Goal: Task Accomplishment & Management: Manage account settings

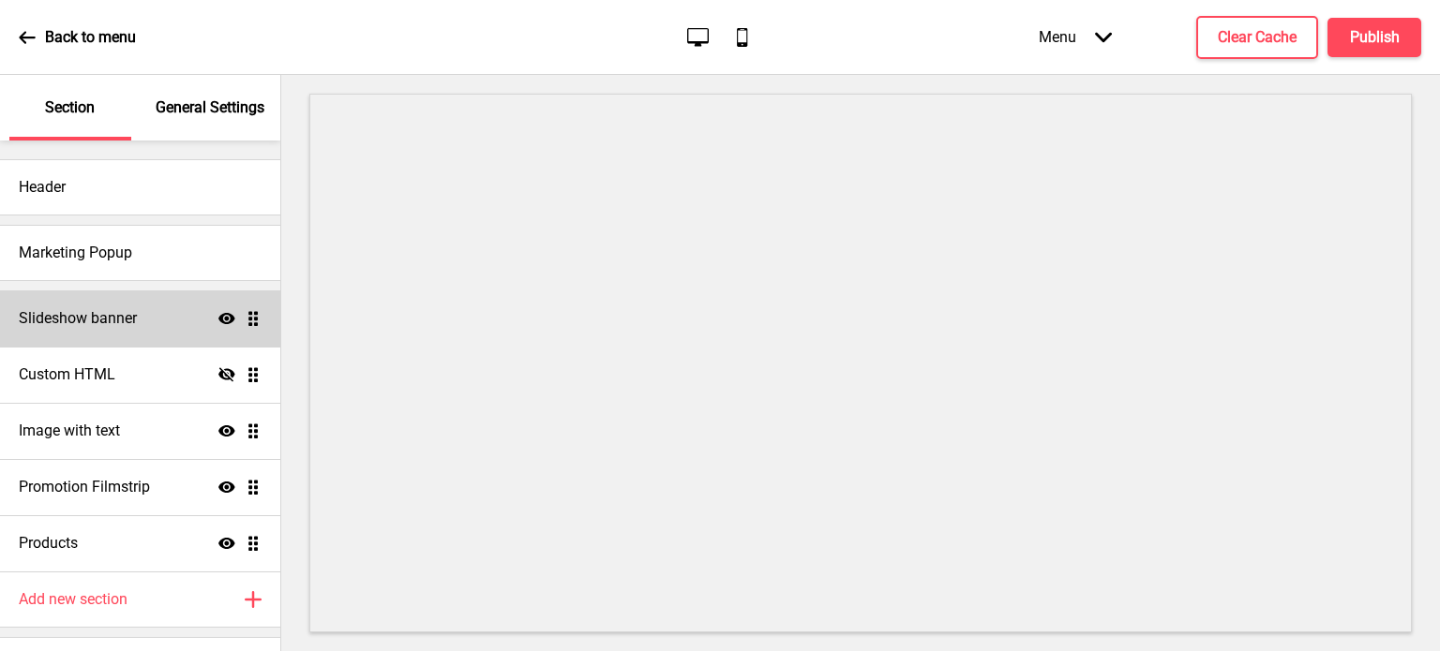
click at [160, 317] on div "Slideshow banner Show Drag" at bounding box center [140, 319] width 280 height 56
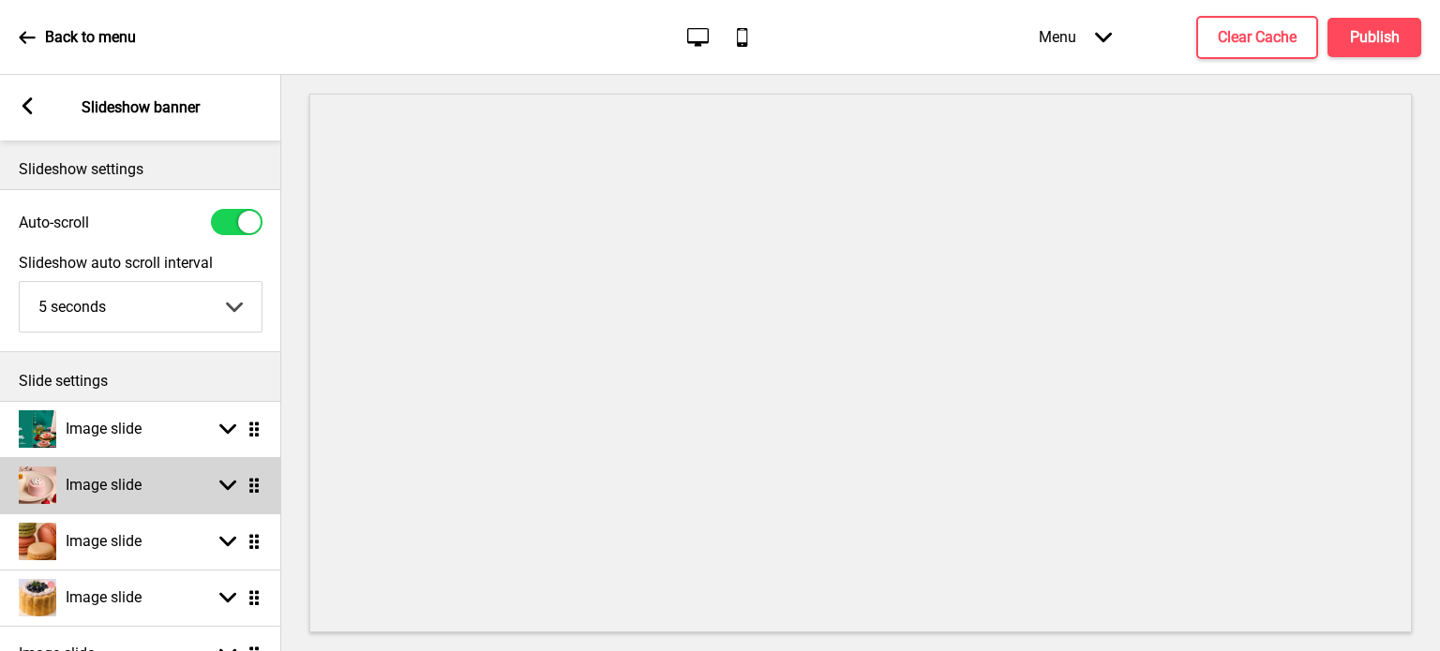
click at [229, 485] on rect at bounding box center [227, 485] width 17 height 17
select select "right"
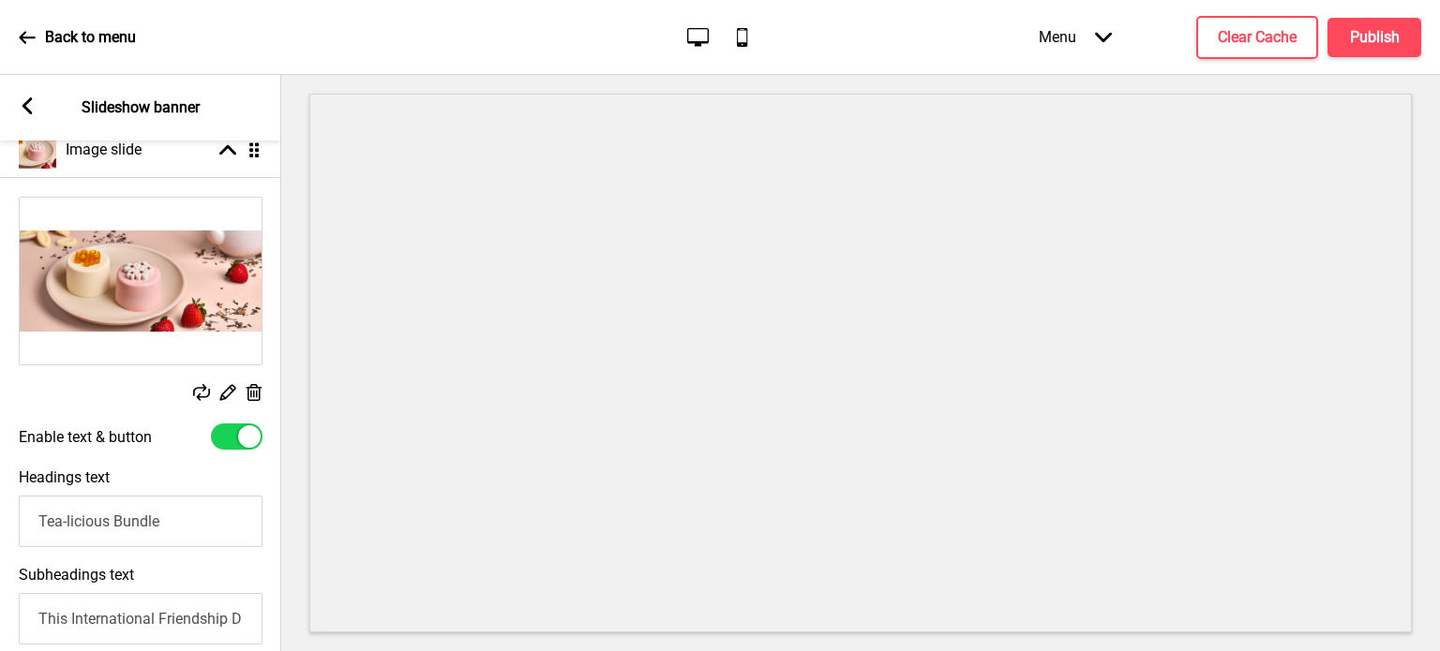
scroll to position [333, 0]
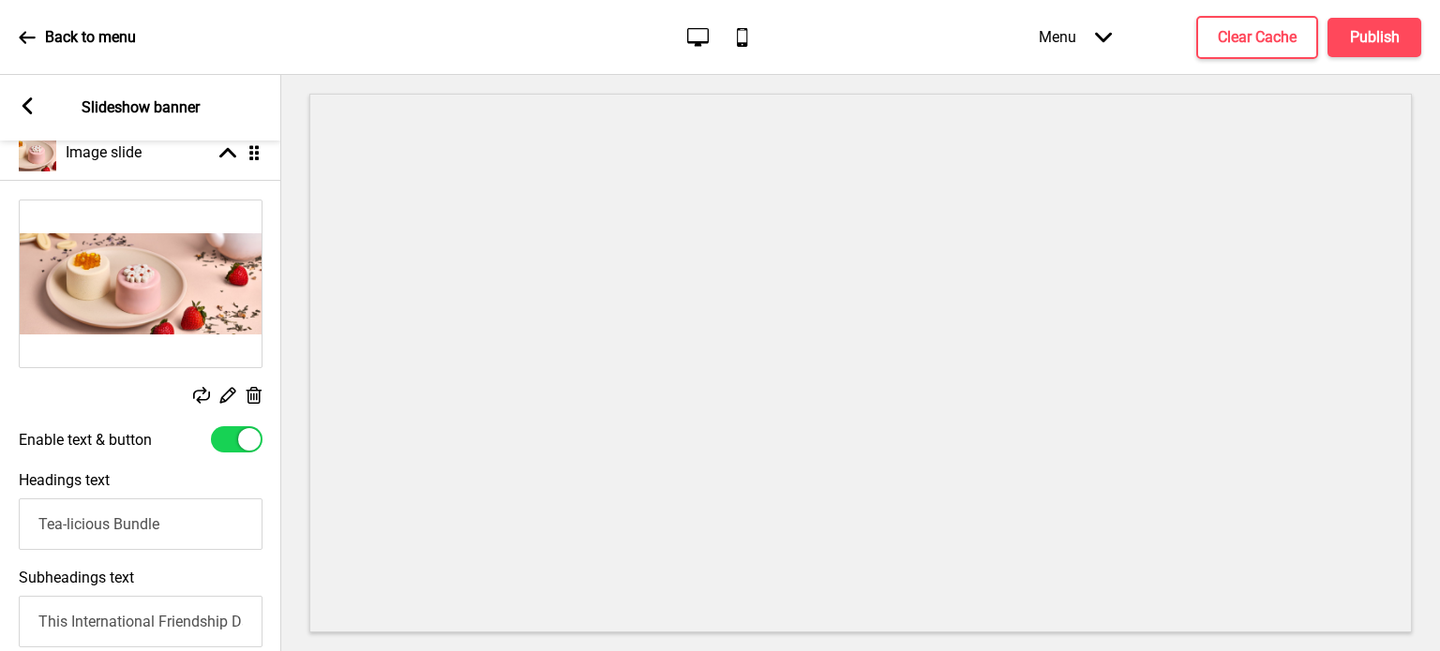
click at [244, 435] on div at bounding box center [249, 439] width 22 height 22
checkbox input "false"
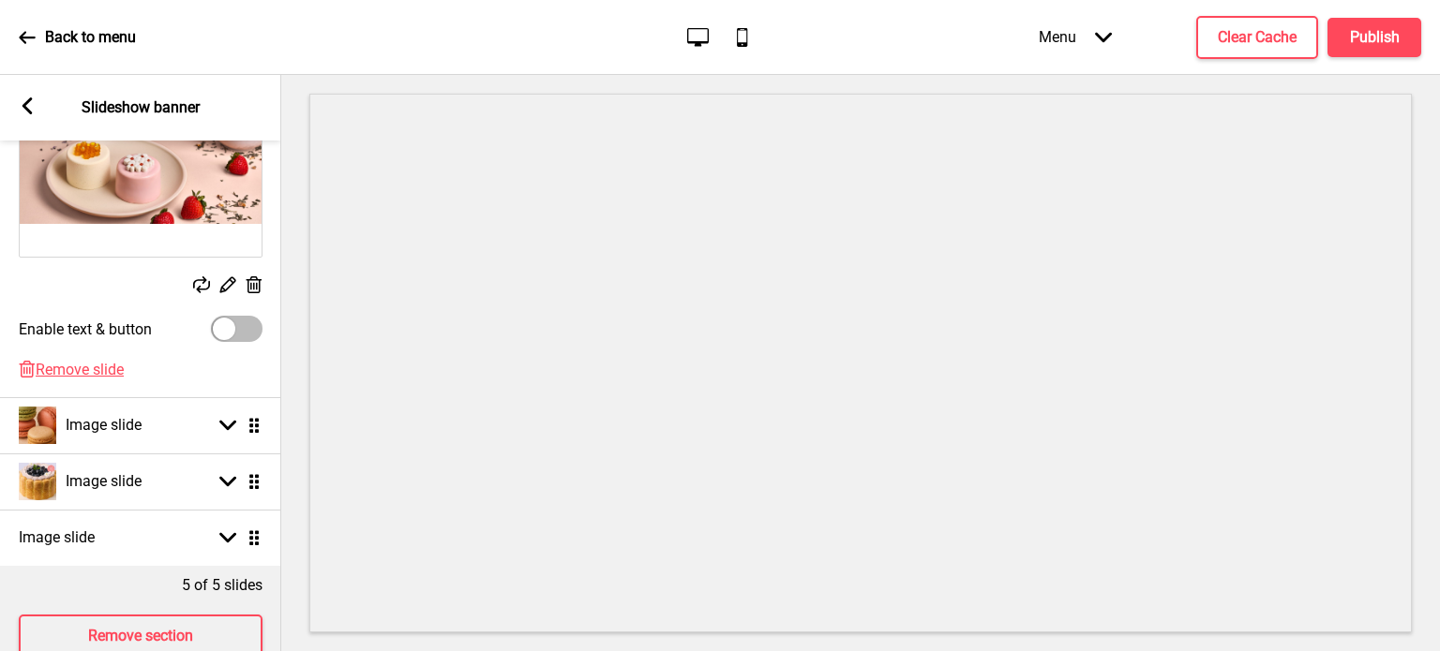
scroll to position [444, 0]
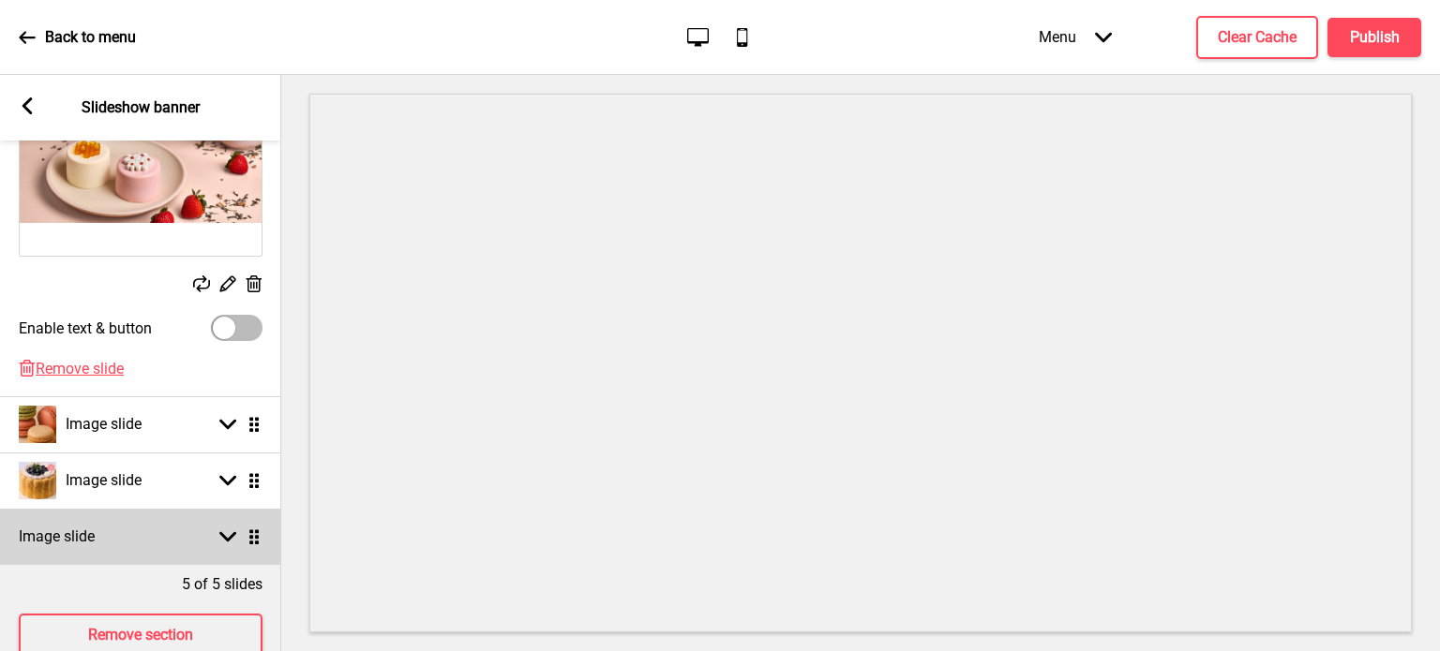
click at [222, 539] on rect at bounding box center [227, 537] width 17 height 17
select select "right"
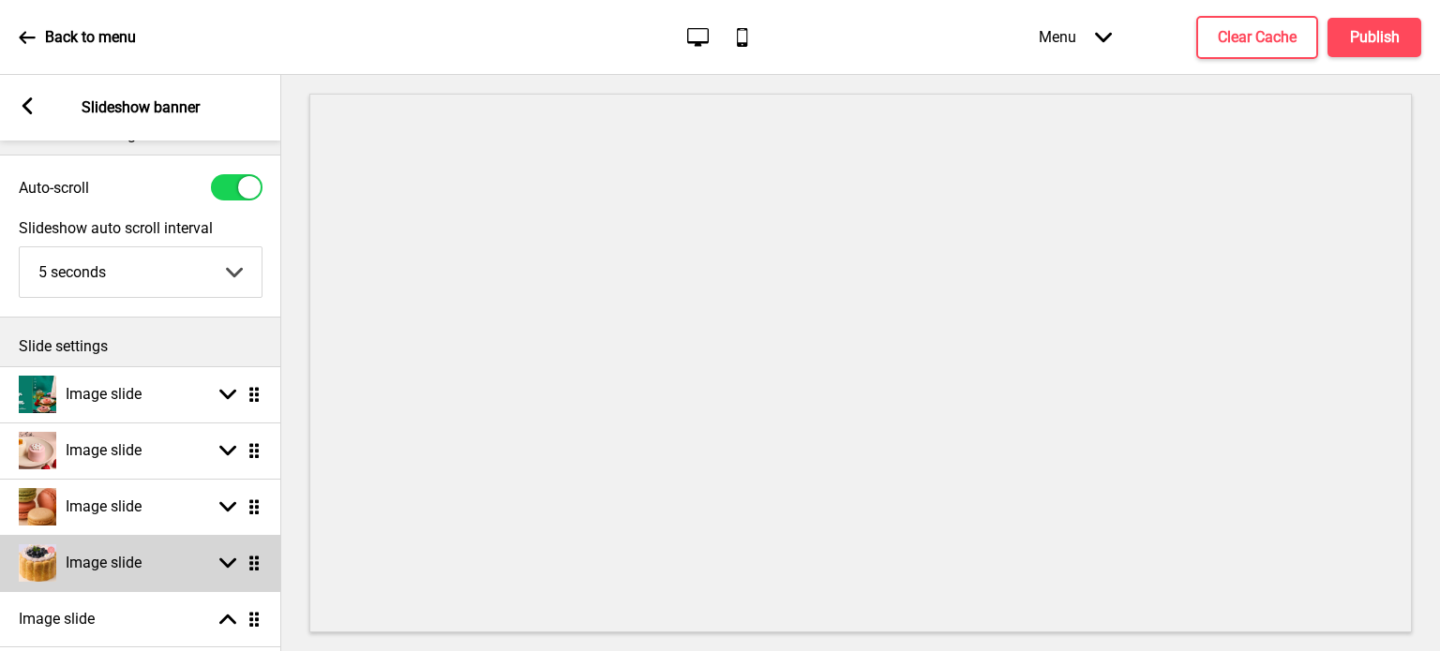
scroll to position [34, 0]
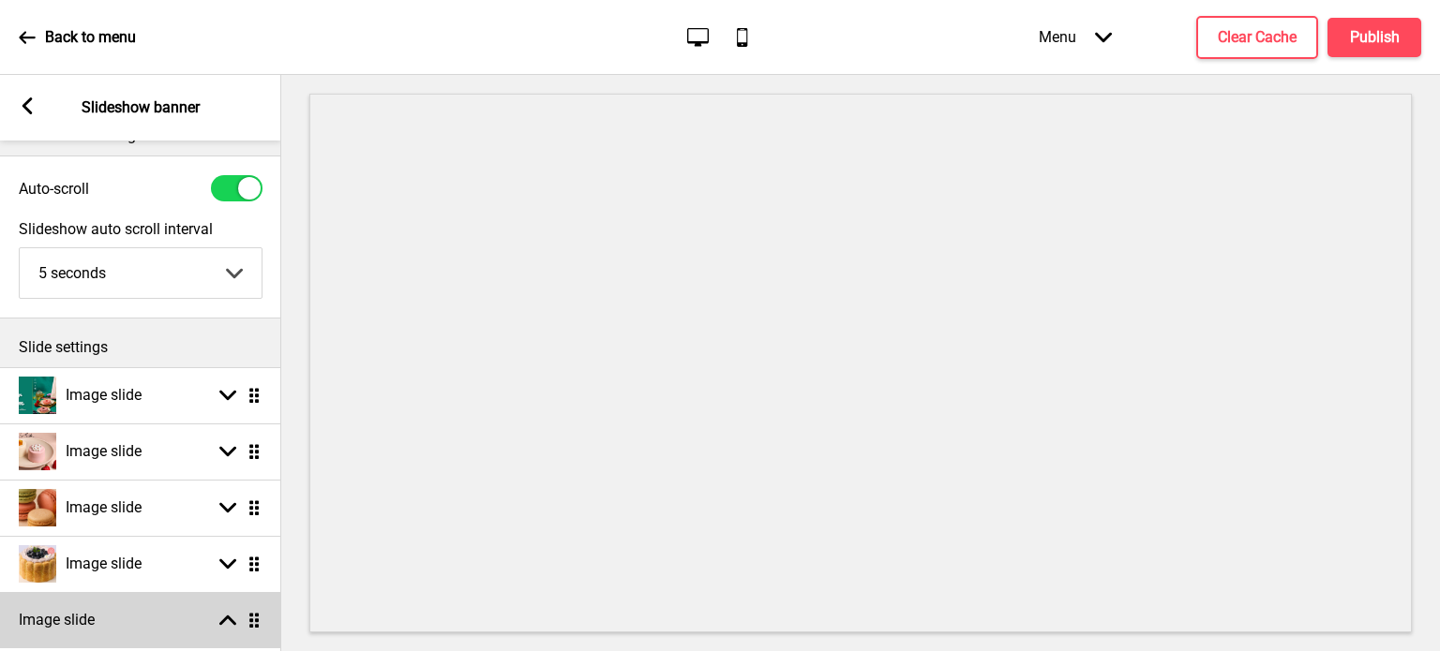
click at [234, 612] on icon "Arrow up" at bounding box center [227, 620] width 17 height 17
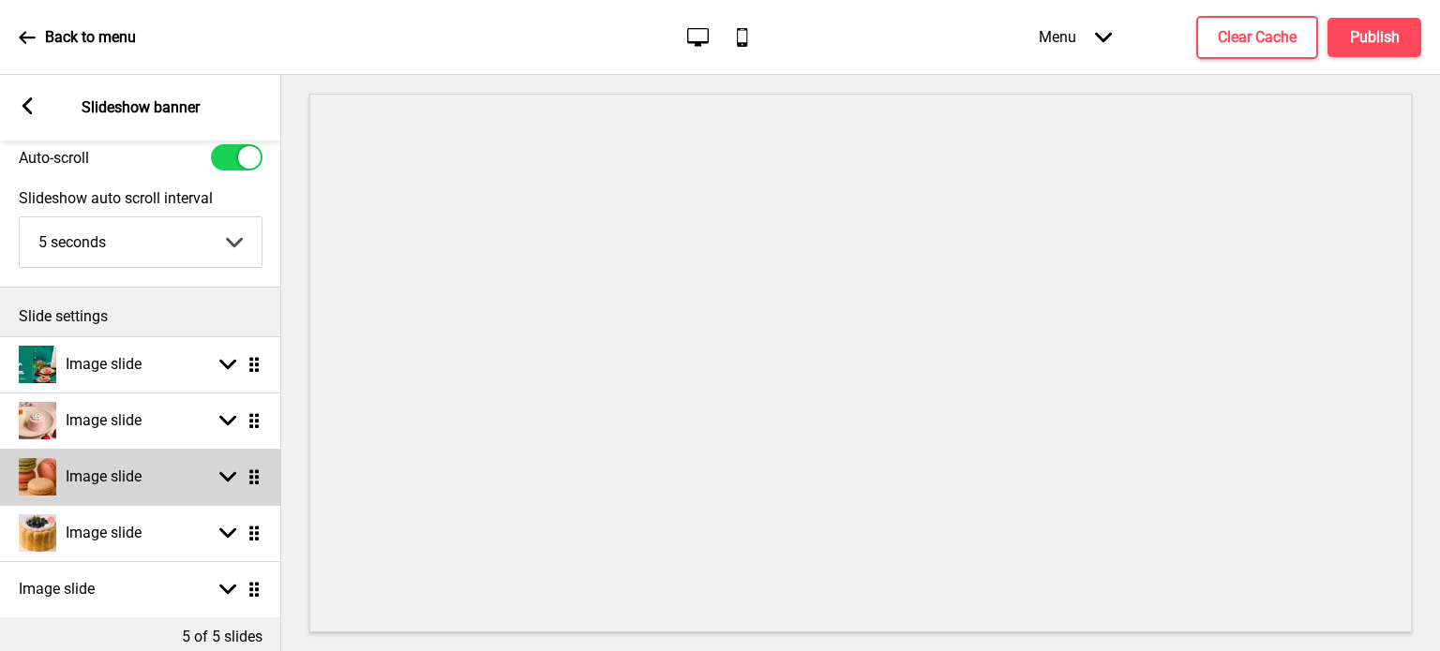
scroll to position [0, 0]
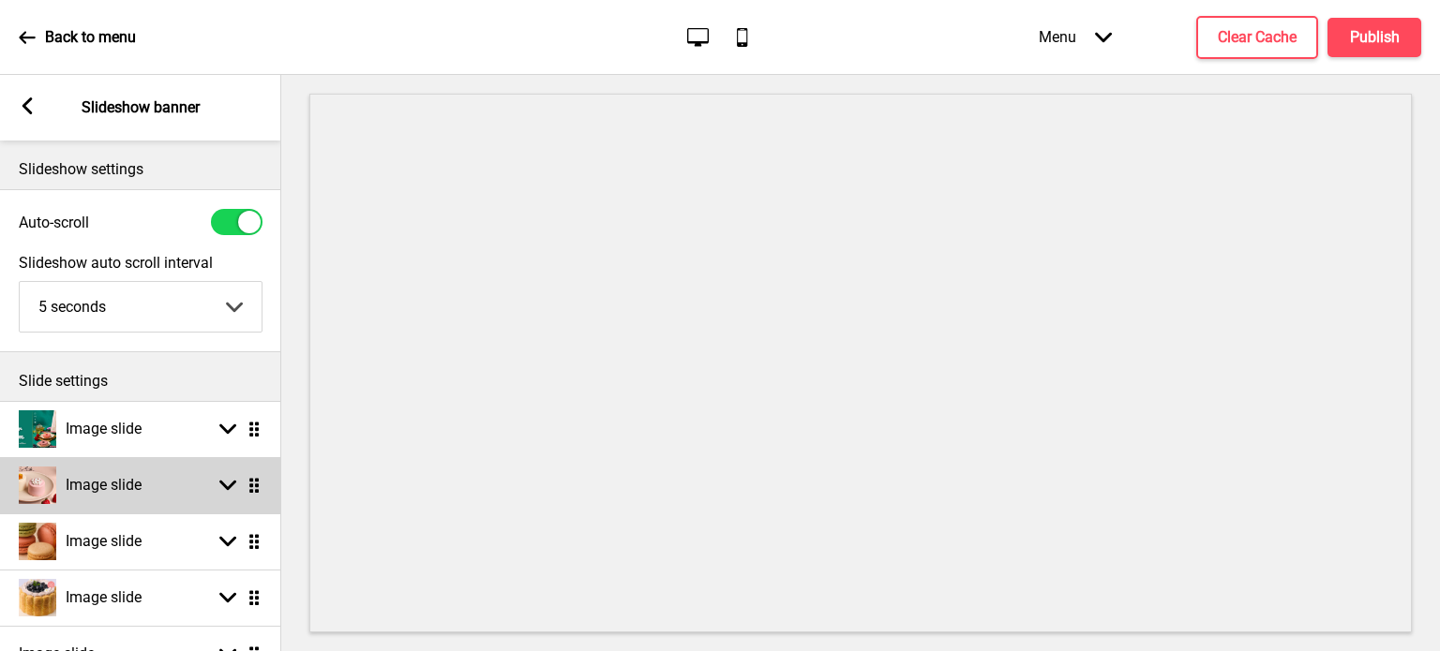
click at [226, 480] on rect at bounding box center [227, 485] width 17 height 17
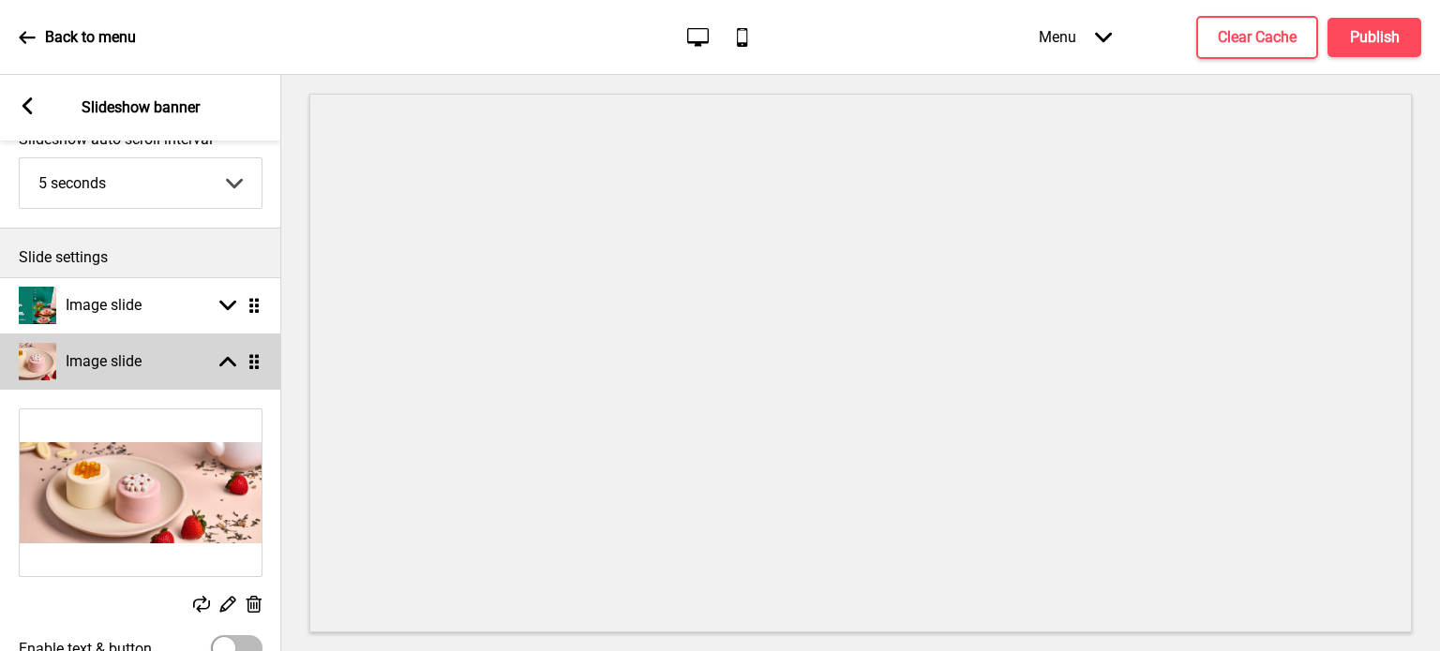
scroll to position [127, 0]
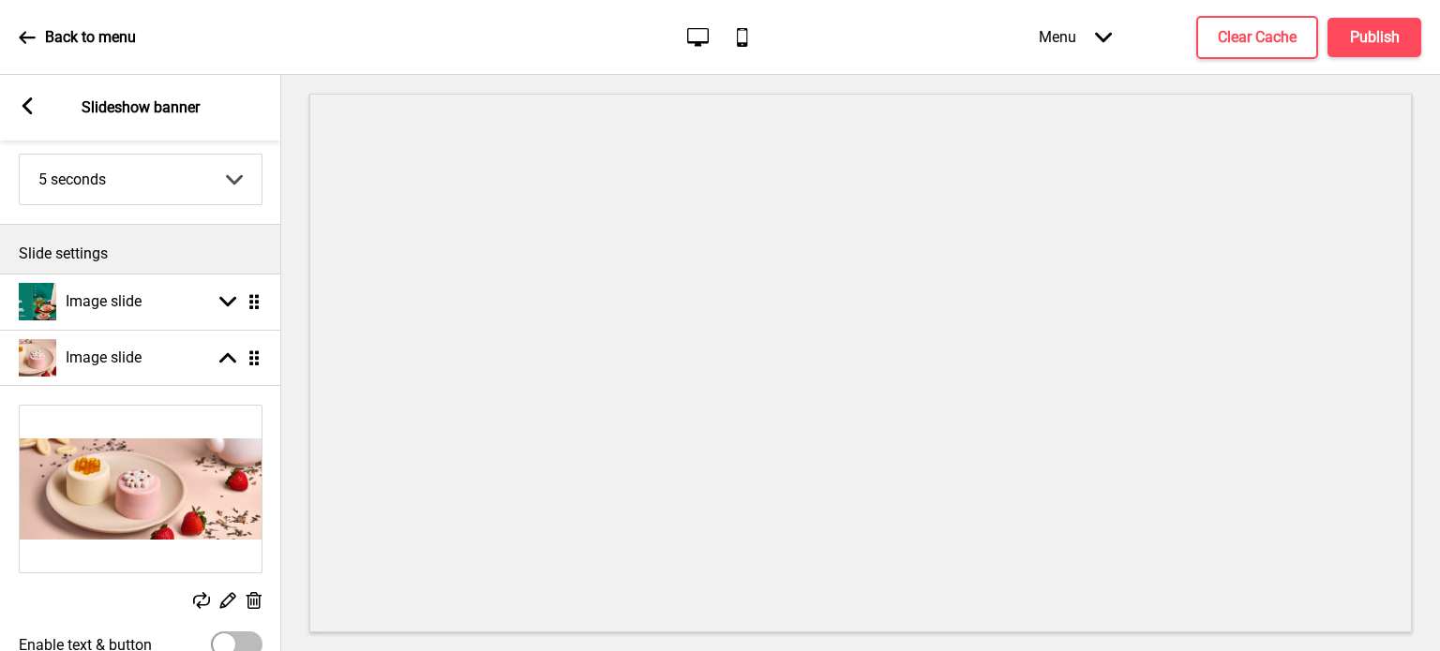
click at [255, 589] on div "Replace Edit Delete" at bounding box center [140, 509] width 281 height 227
click at [255, 593] on rect at bounding box center [254, 601] width 20 height 20
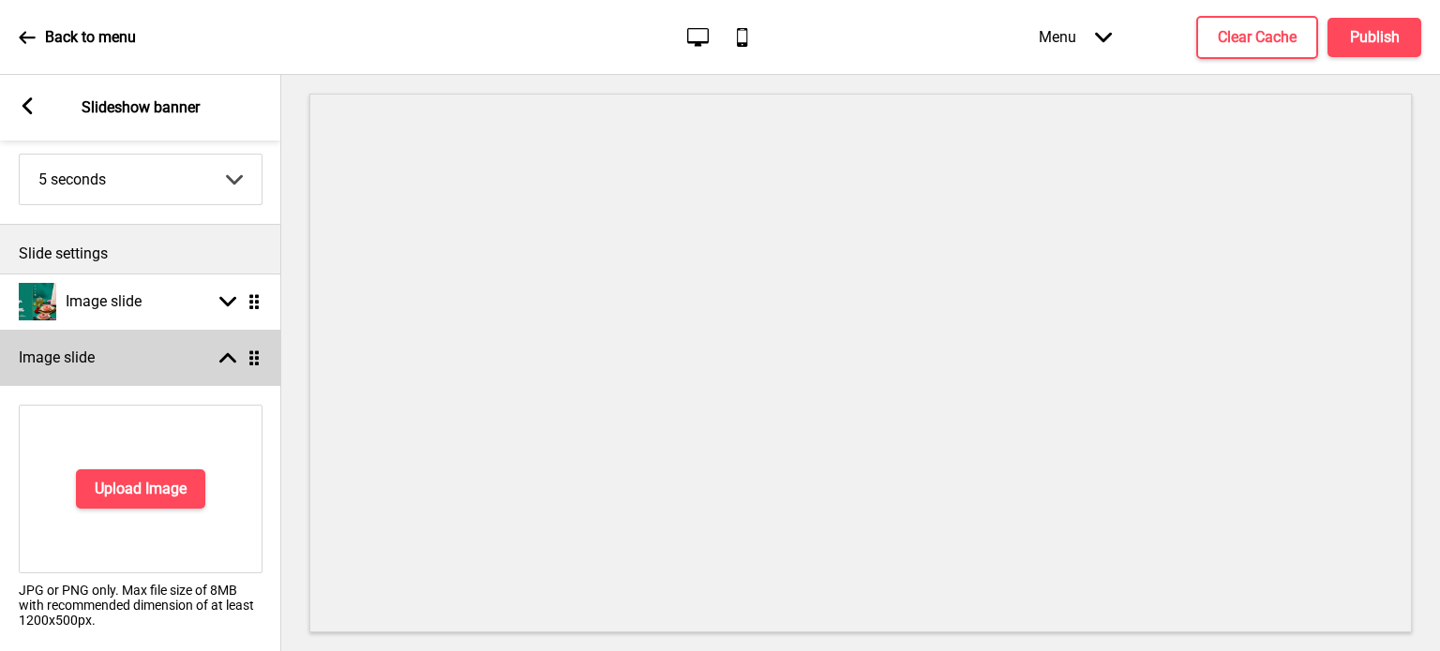
click at [230, 357] on icon at bounding box center [227, 358] width 17 height 10
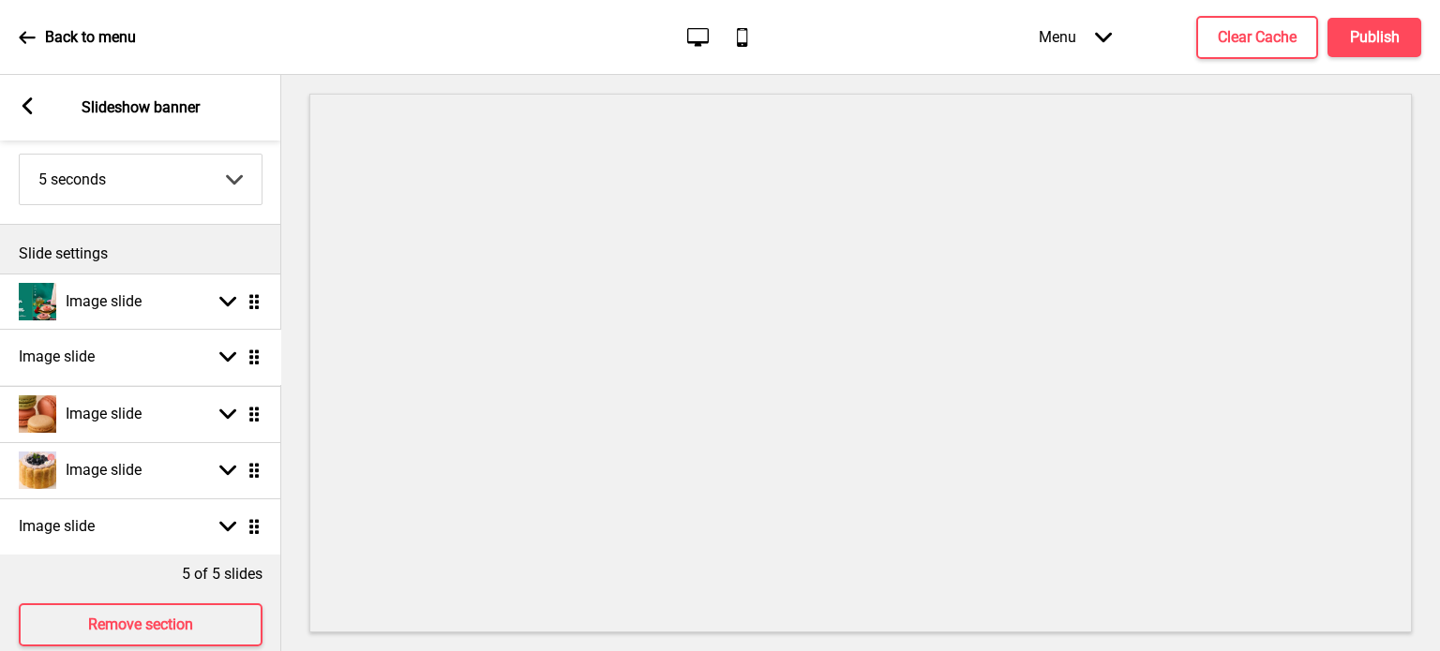
click at [250, 352] on ul "Image slide Arrow down Drag Image slide Arrow down Drag Image slide Arrow down …" at bounding box center [140, 414] width 281 height 281
click at [259, 358] on ul "Image slide Arrow down Drag Image slide Arrow down Drag Image slide Arrow down …" at bounding box center [140, 414] width 281 height 281
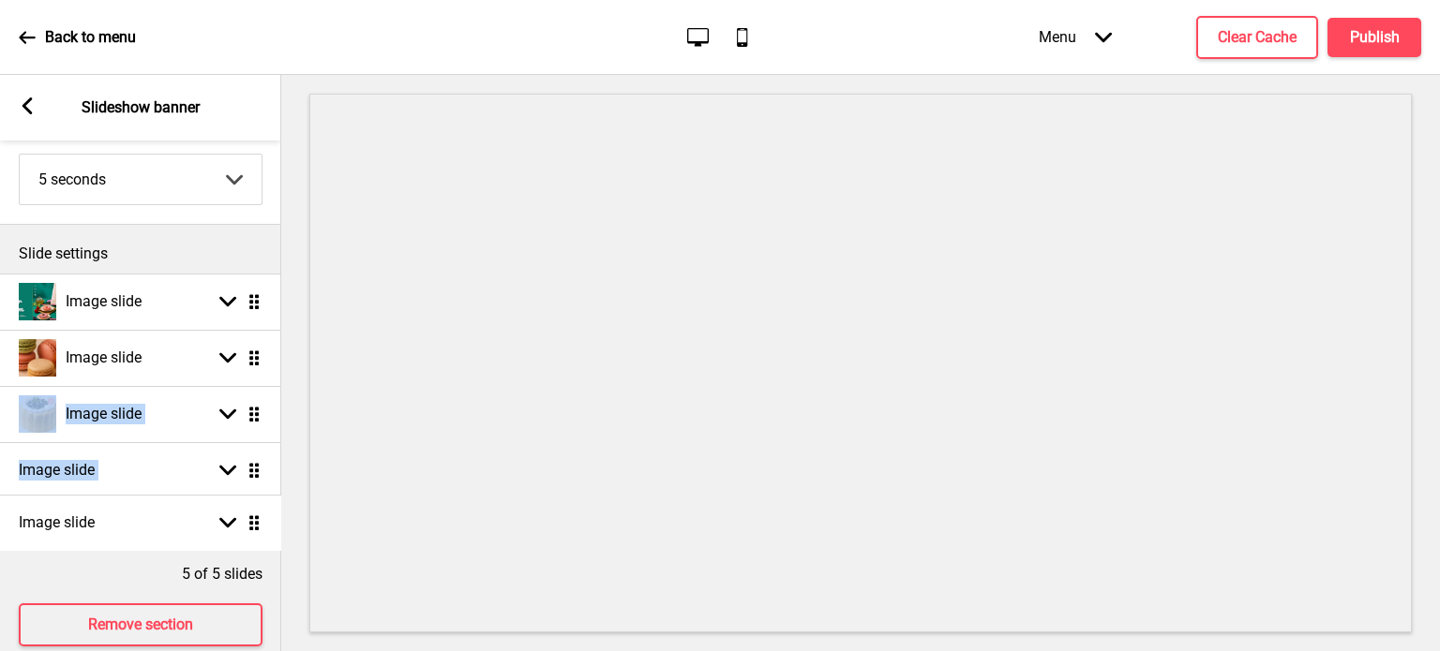
drag, startPoint x: 259, startPoint y: 358, endPoint x: 262, endPoint y: 524, distance: 165.9
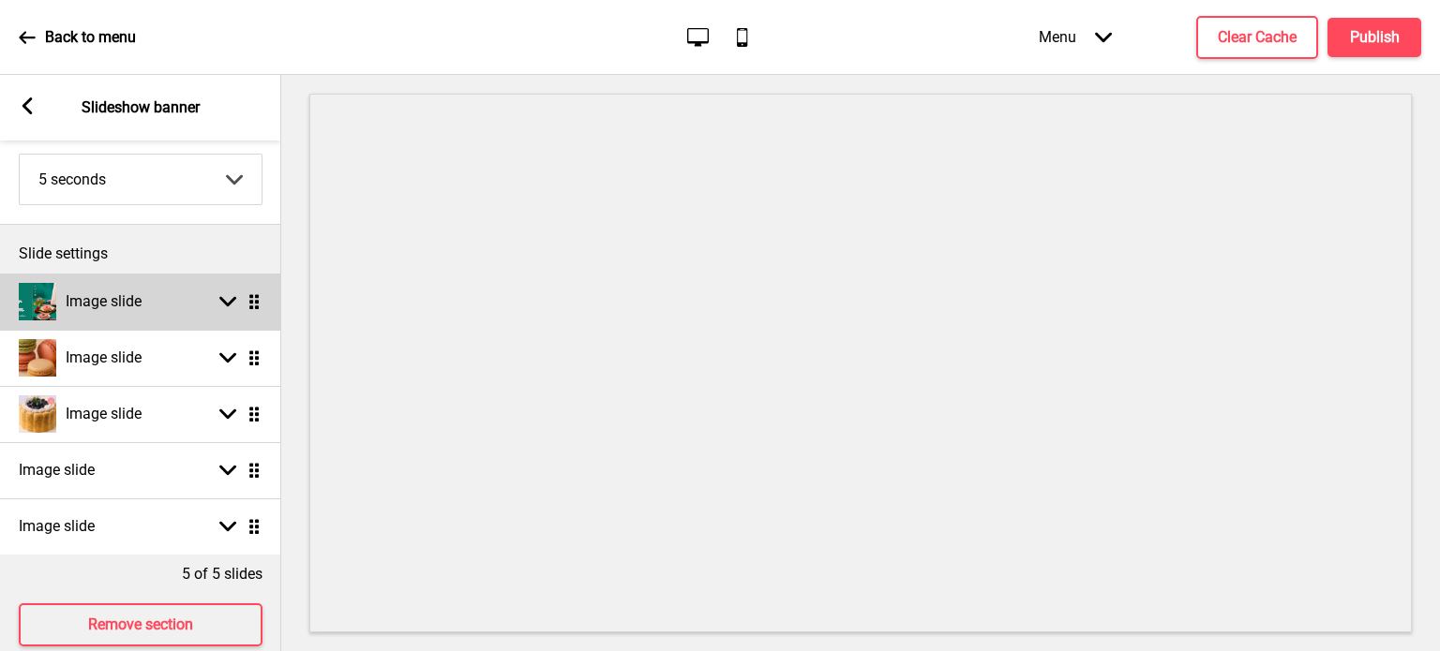
click at [187, 303] on div "Image slide Arrow down Drag" at bounding box center [140, 302] width 281 height 56
select select "right"
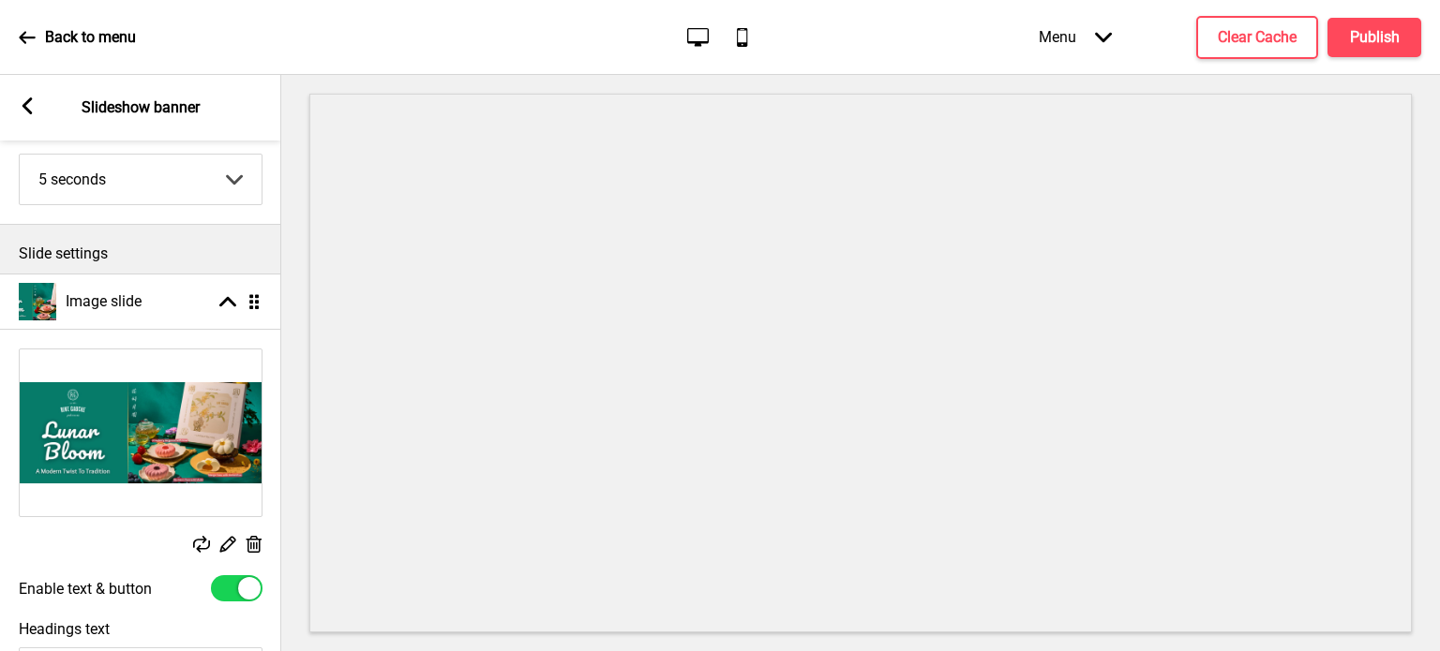
click at [141, 469] on img at bounding box center [141, 433] width 242 height 167
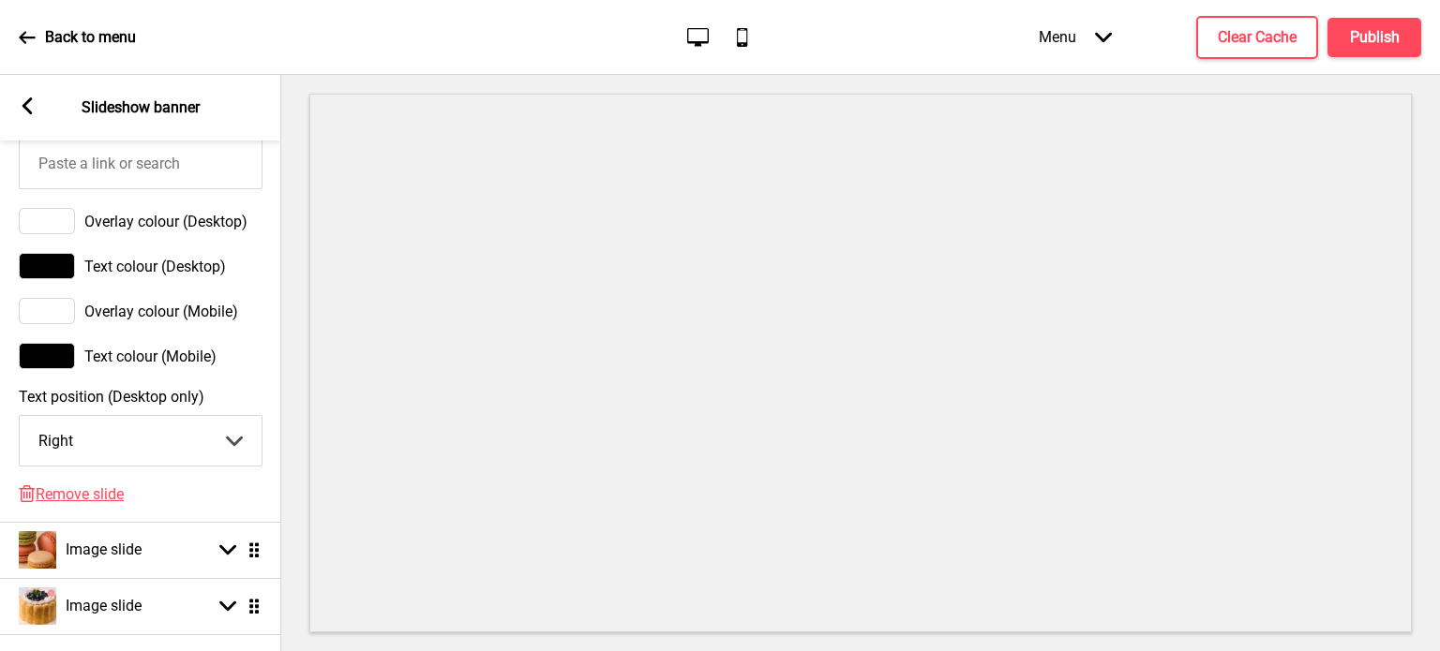
scroll to position [1127, 0]
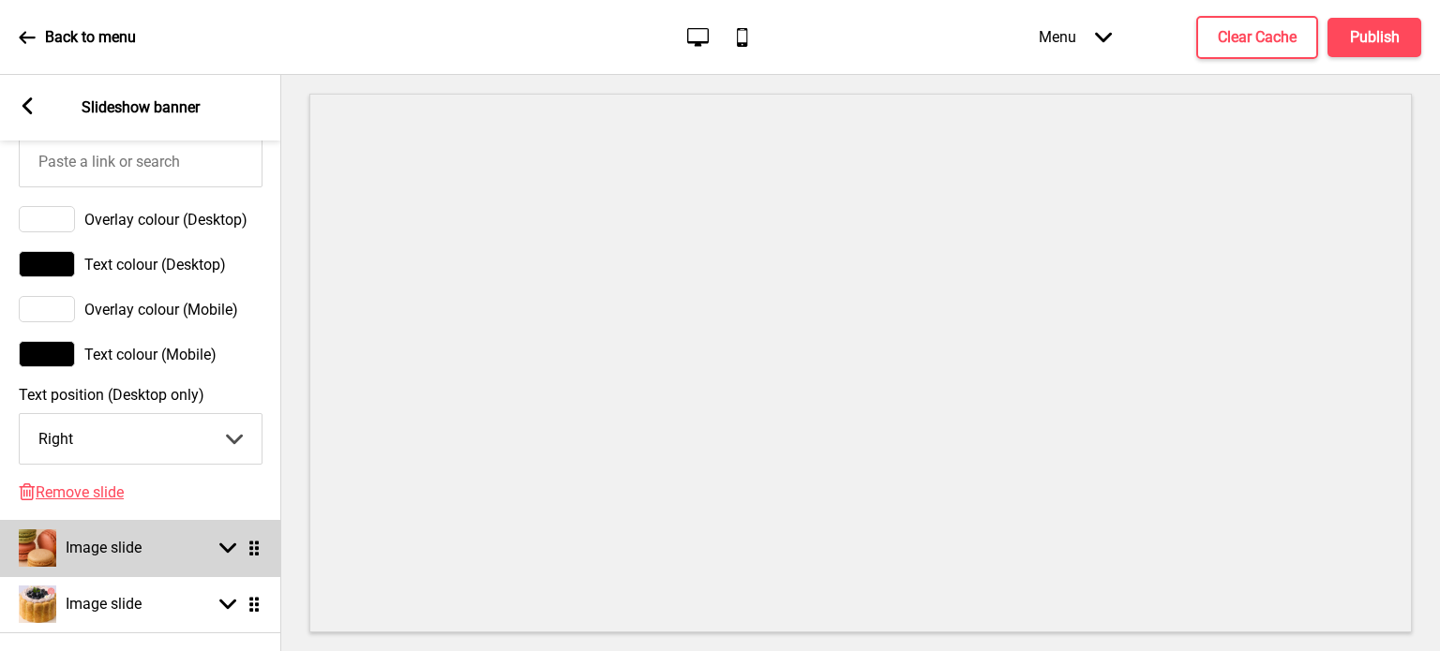
click at [152, 543] on div "Image slide Arrow down Drag" at bounding box center [140, 548] width 281 height 56
select select "right"
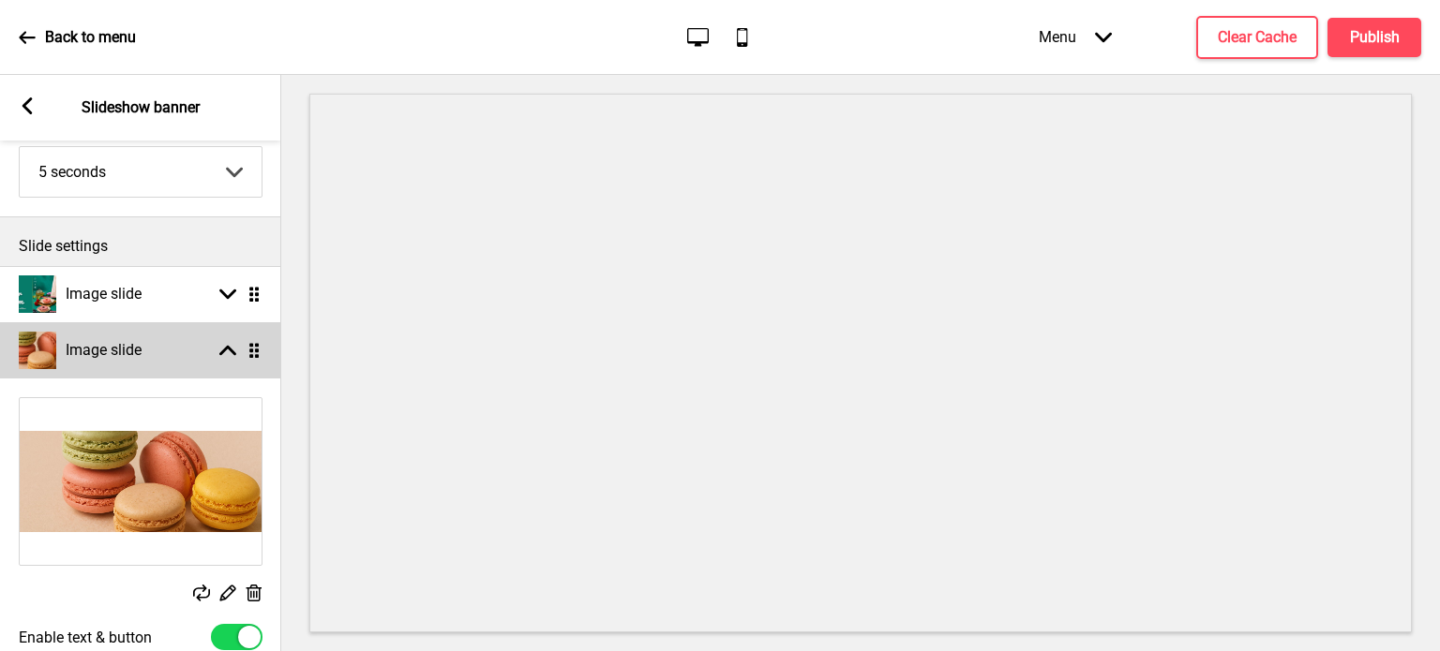
scroll to position [0, 0]
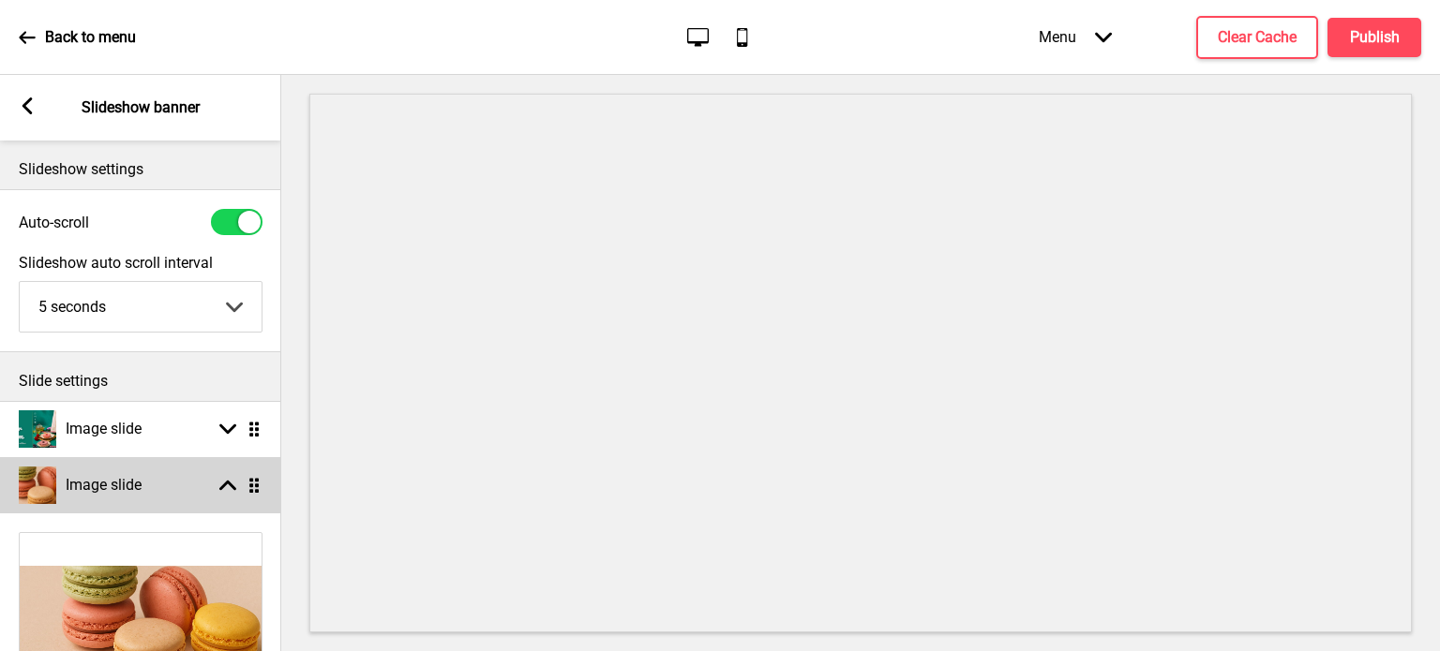
click at [230, 478] on rect at bounding box center [227, 485] width 17 height 17
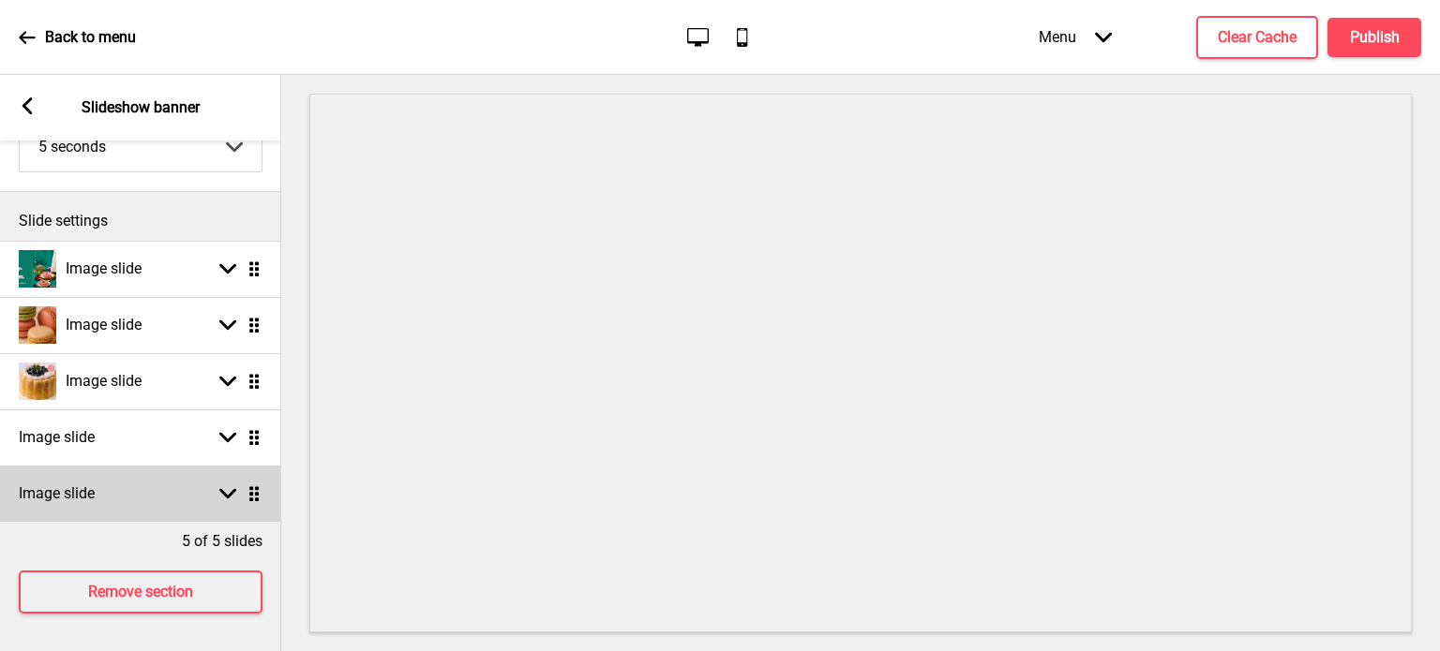
scroll to position [172, 0]
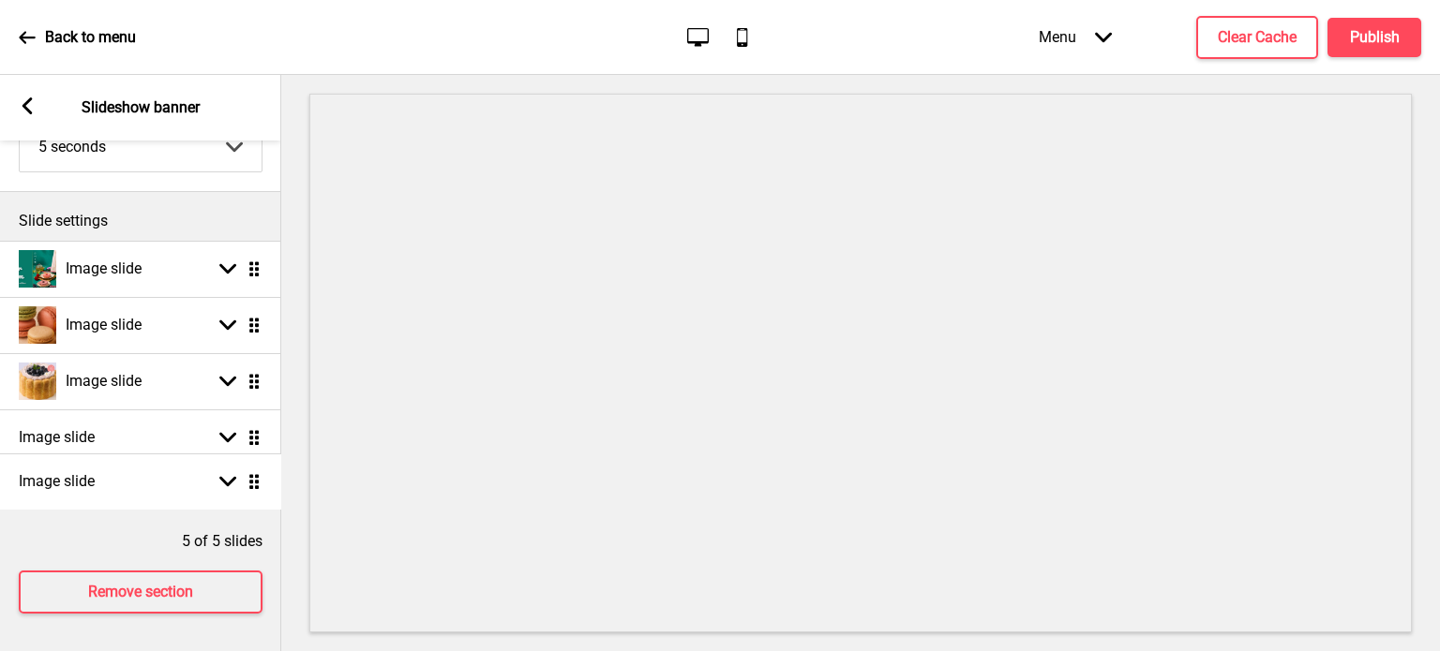
click at [259, 483] on ul "Image slide Arrow down Drag Image slide Arrow down Drag Image slide Arrow down …" at bounding box center [140, 381] width 281 height 281
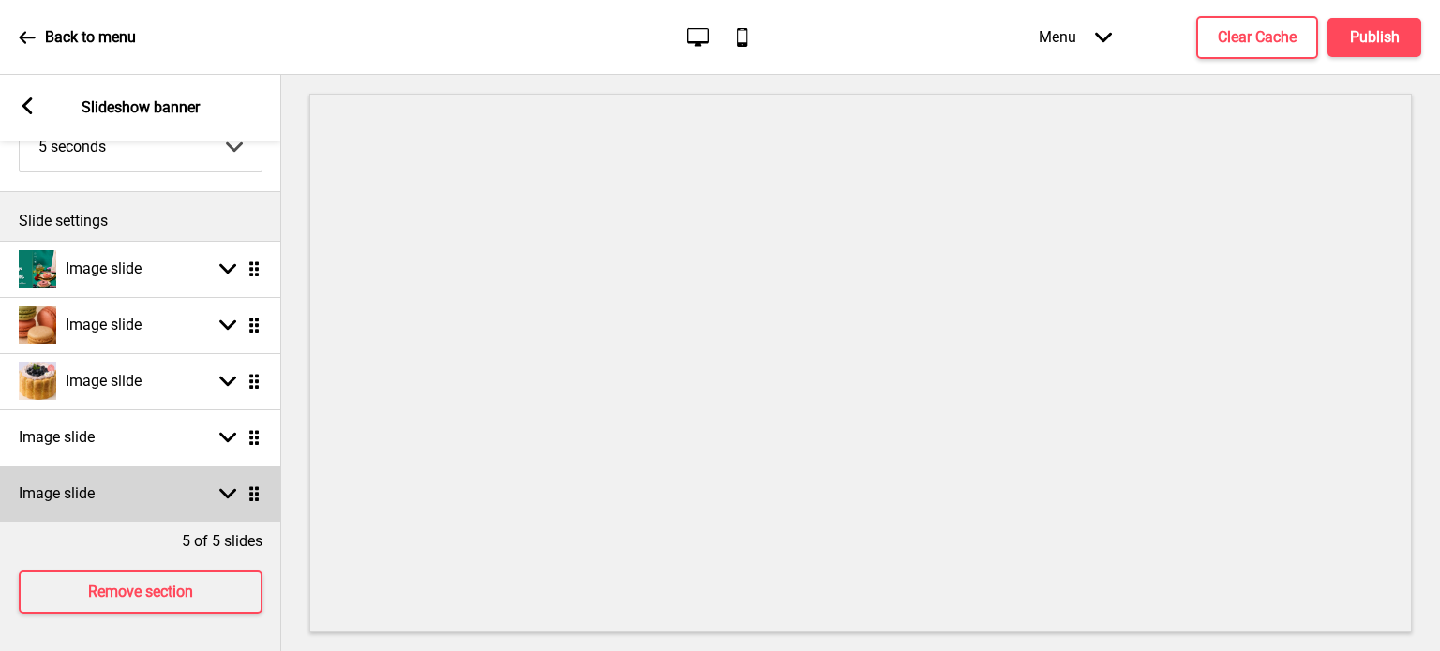
click at [232, 489] on rect at bounding box center [227, 494] width 17 height 17
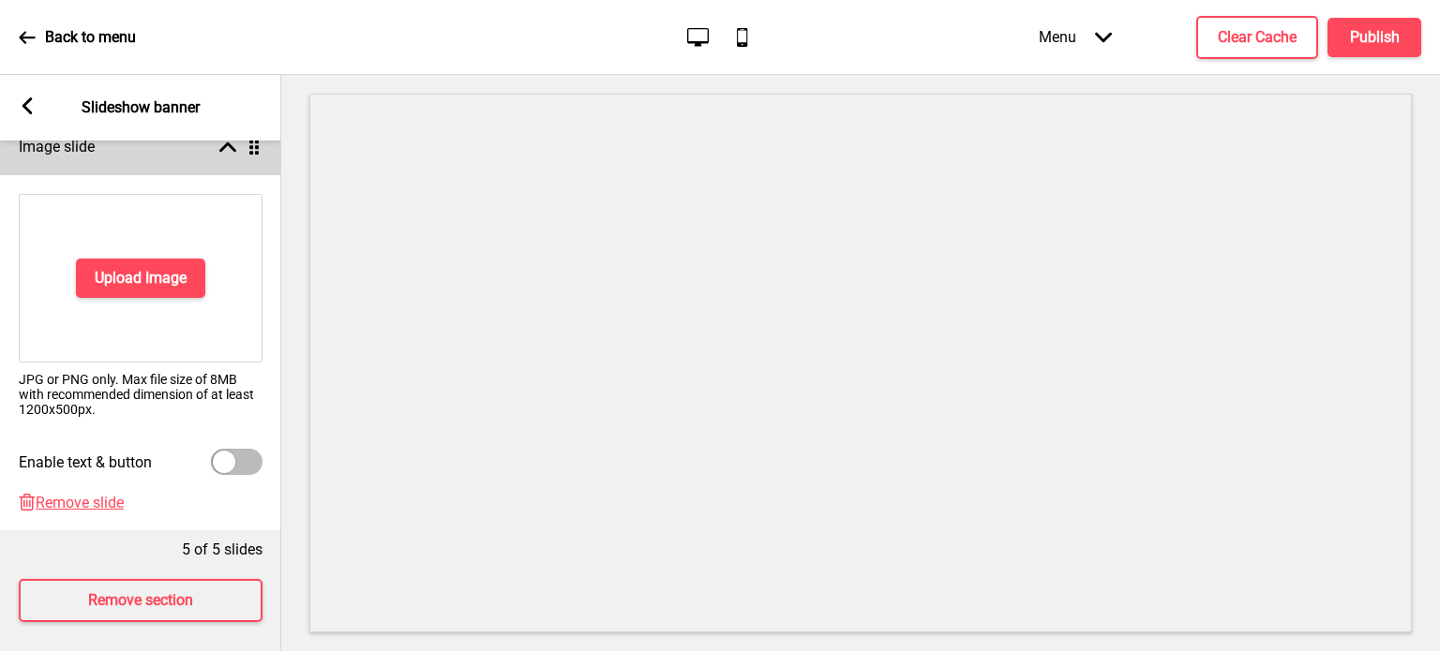
scroll to position [529, 0]
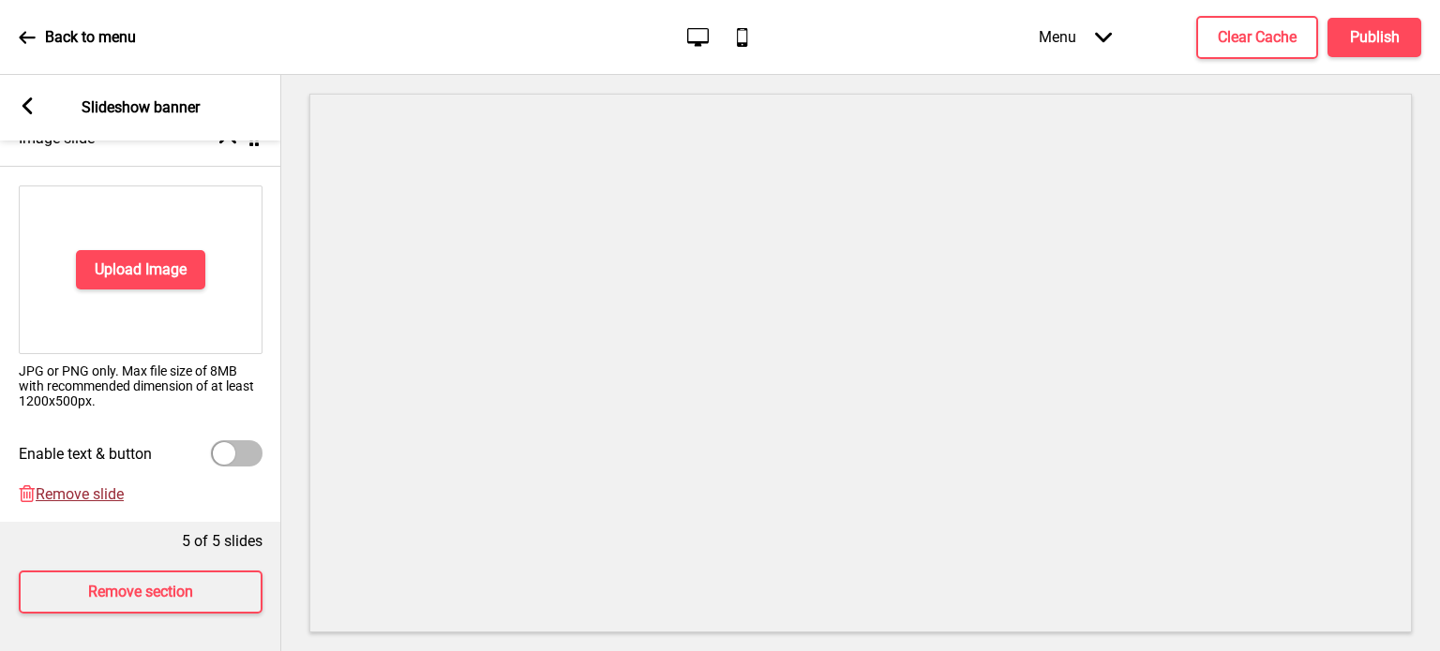
click at [96, 486] on span "Remove slide" at bounding box center [80, 495] width 88 height 18
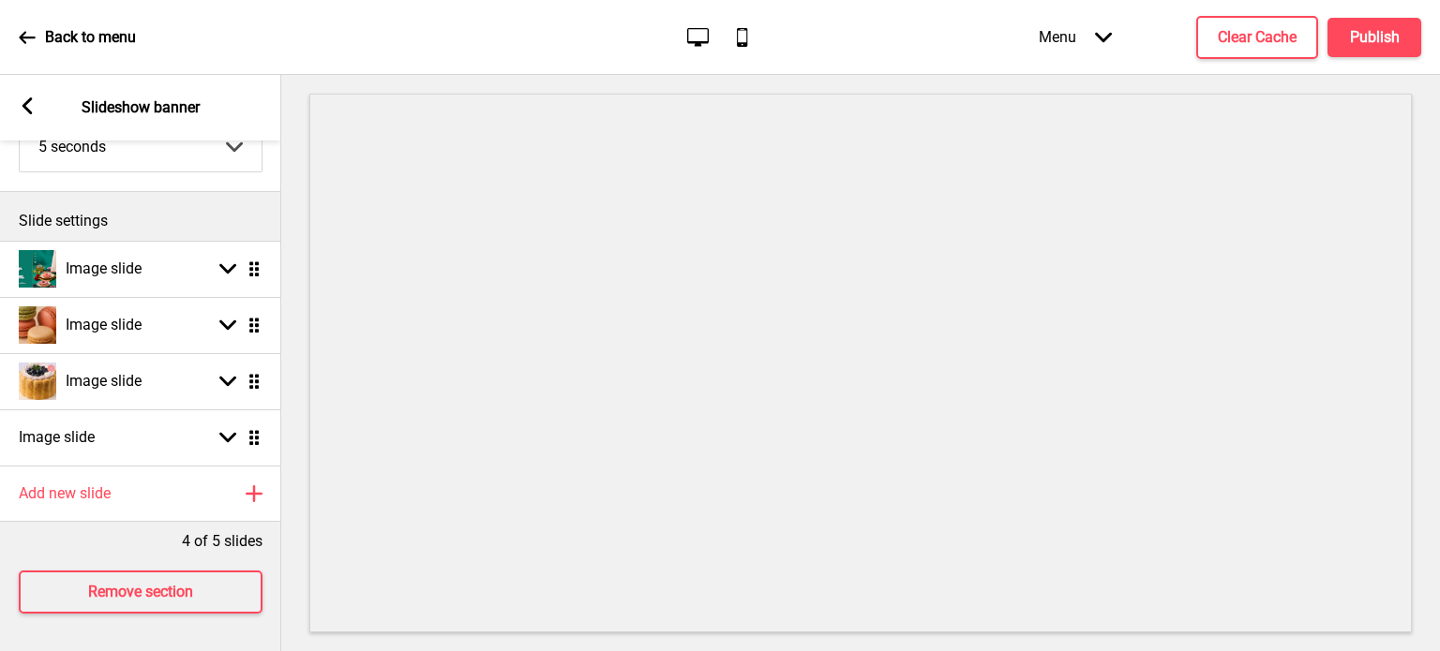
scroll to position [172, 0]
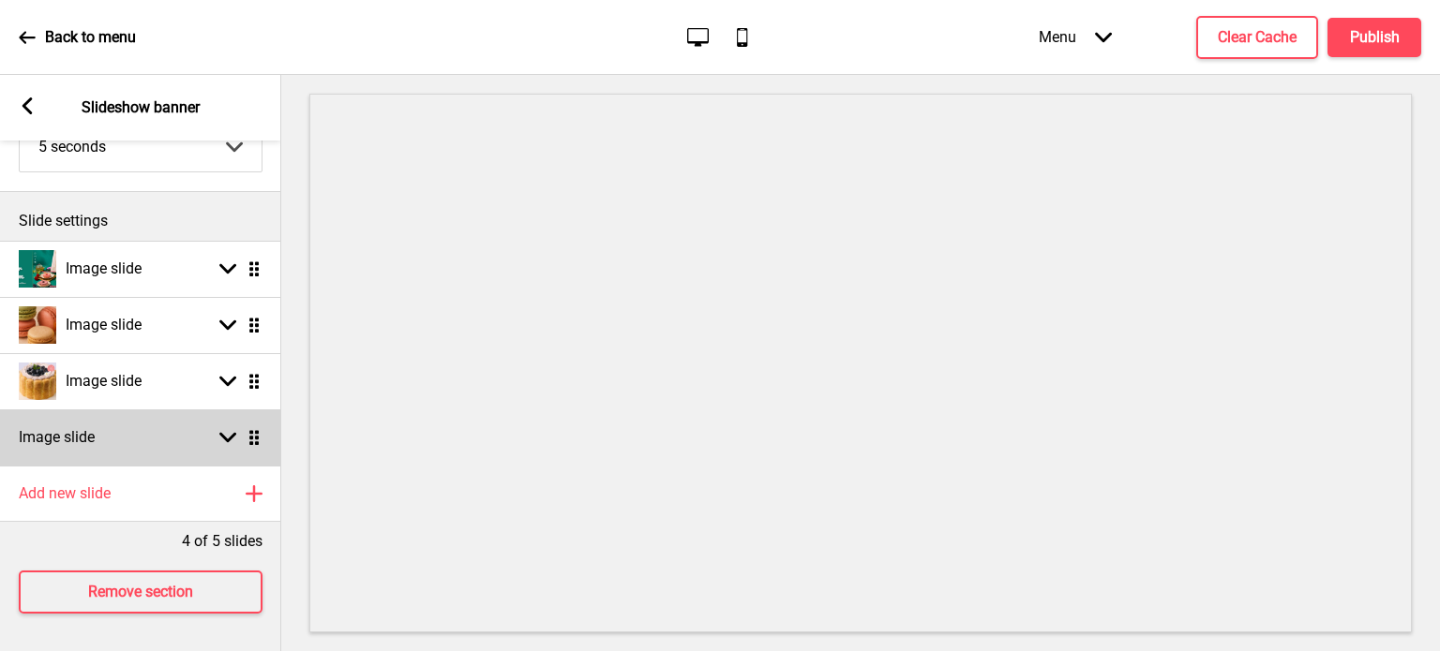
click at [217, 431] on div "Arrow down Drag" at bounding box center [236, 437] width 52 height 17
select select "right"
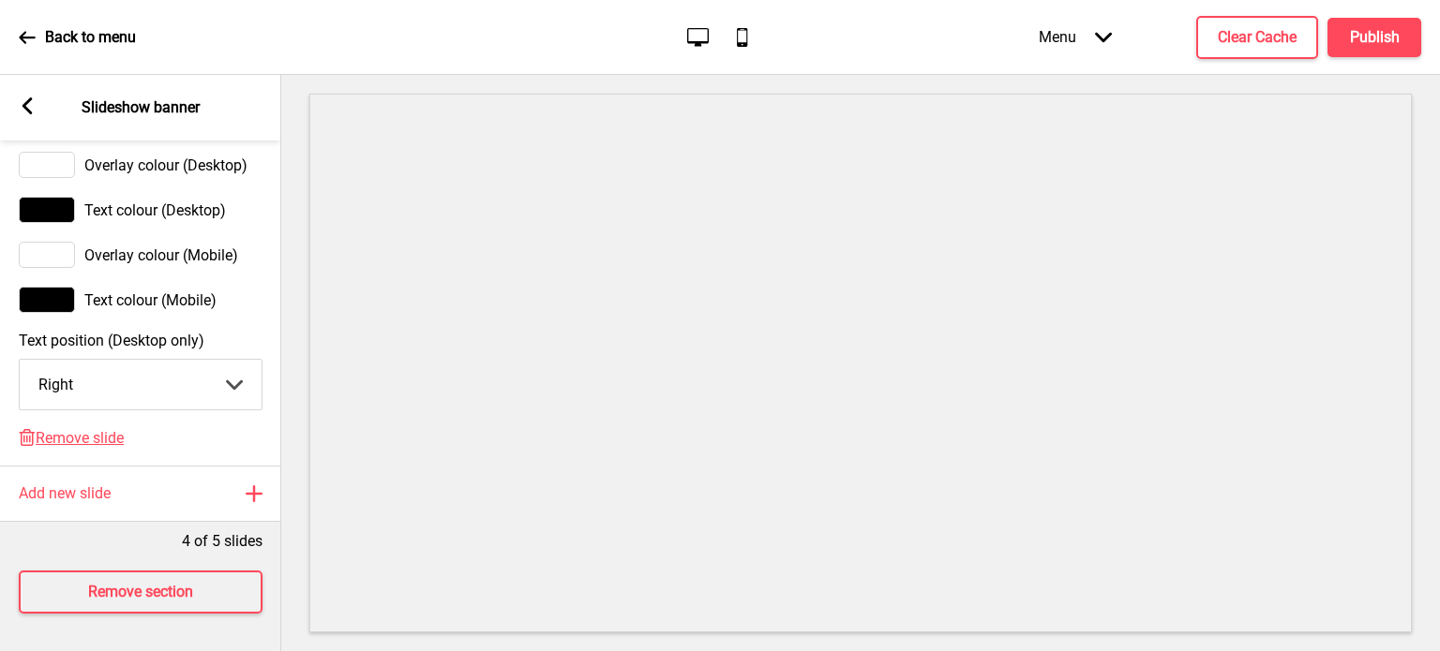
scroll to position [1406, 0]
click at [77, 429] on span "Remove slide" at bounding box center [80, 438] width 88 height 18
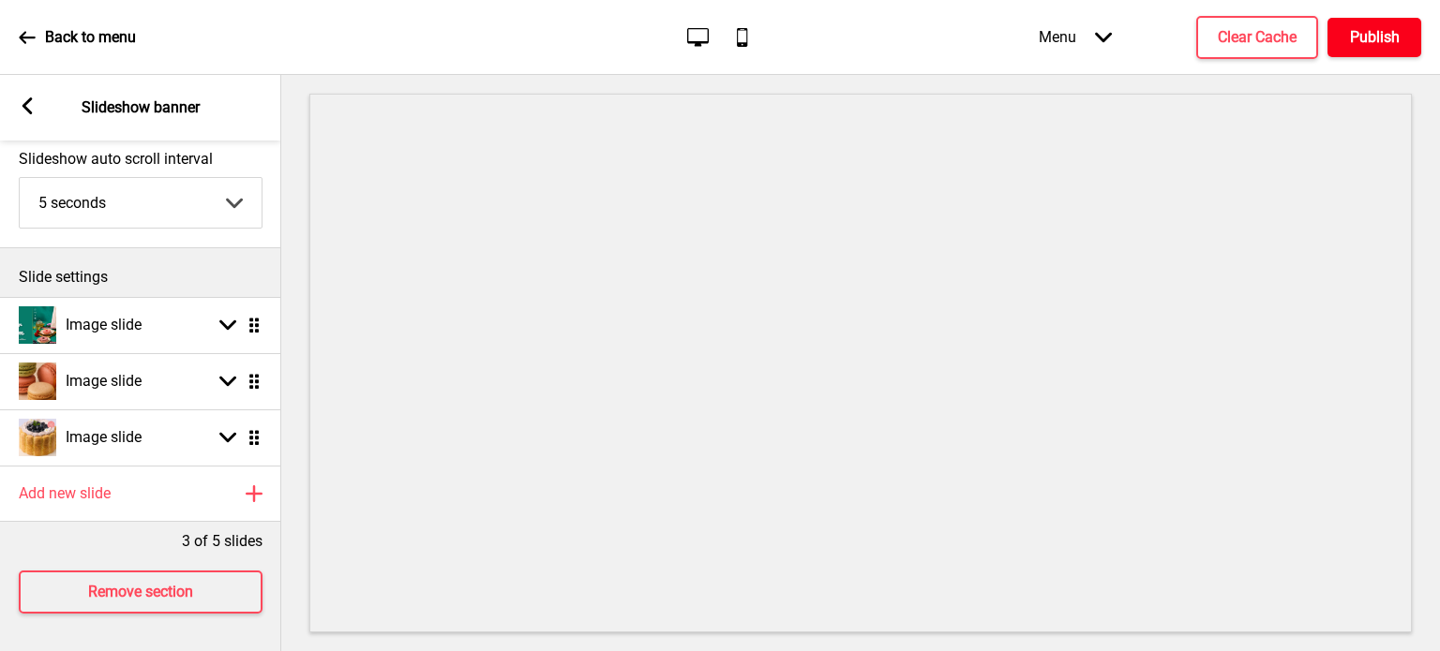
click at [1380, 32] on h4 "Publish" at bounding box center [1375, 37] width 50 height 21
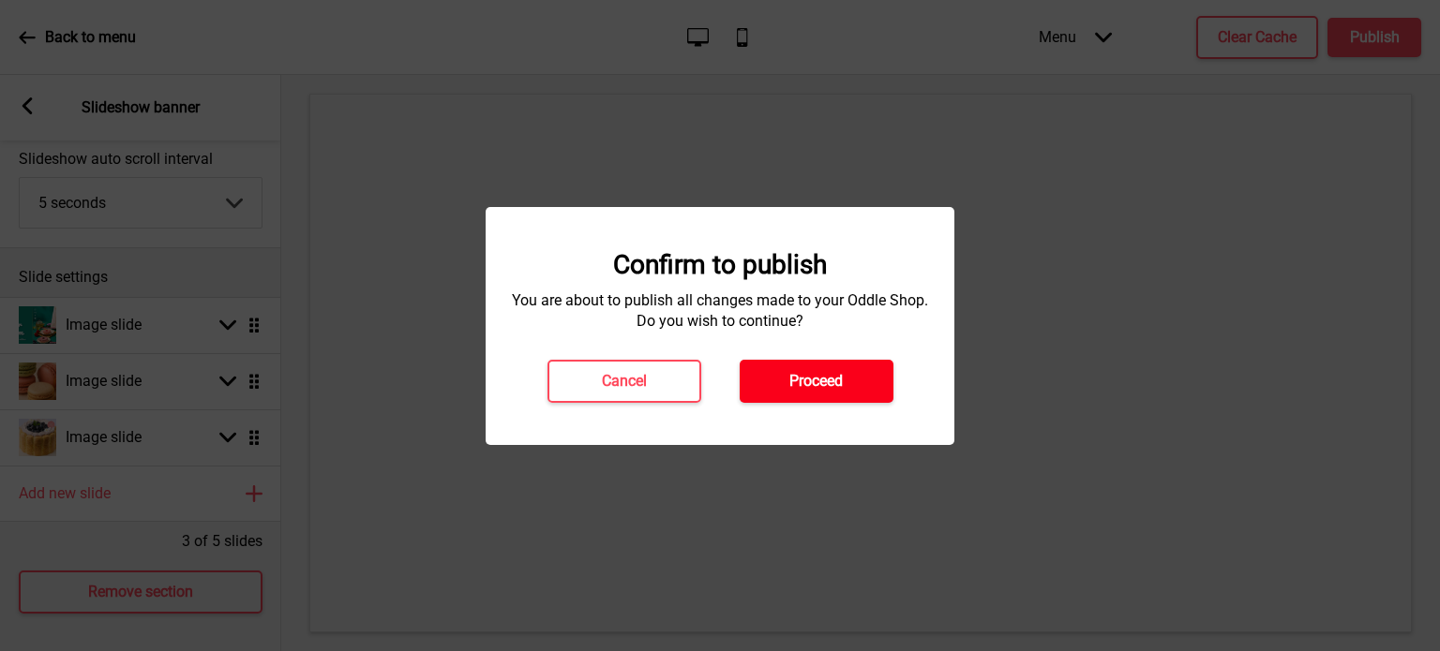
click at [797, 368] on button "Proceed" at bounding box center [817, 381] width 154 height 43
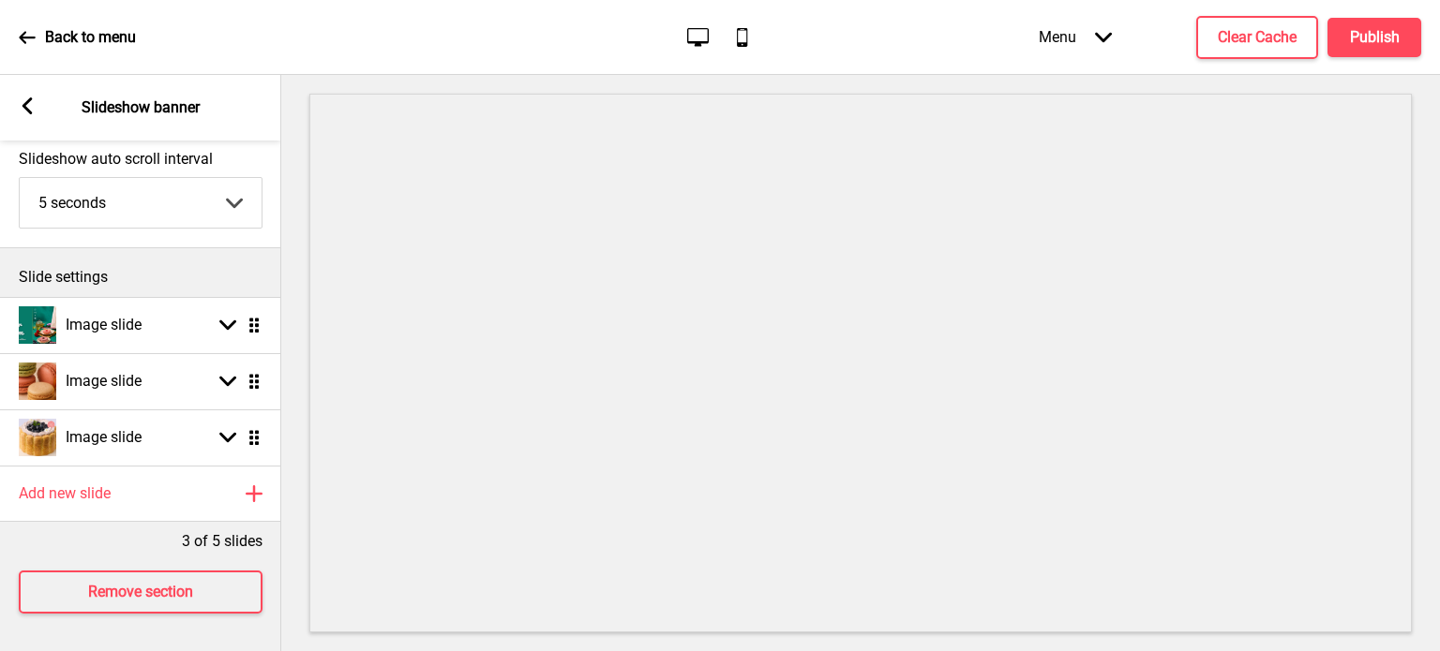
click at [26, 35] on icon at bounding box center [27, 37] width 17 height 17
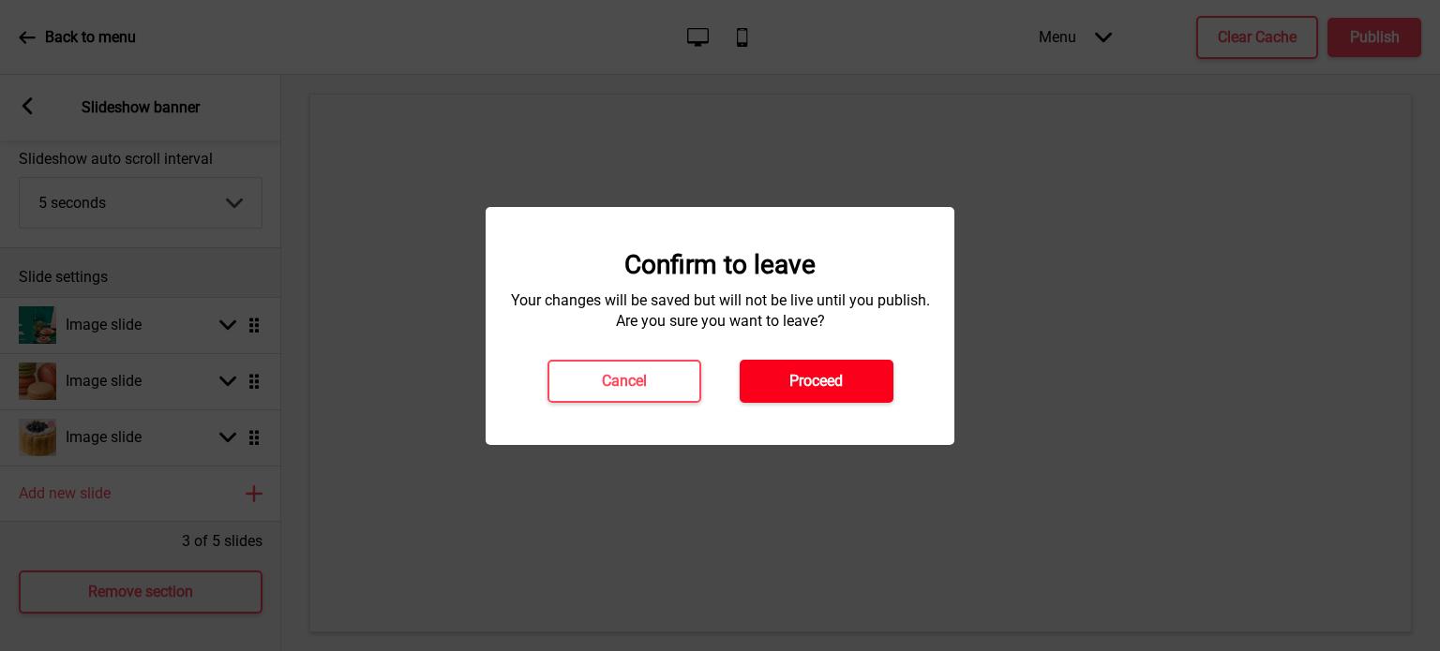
click at [808, 384] on h4 "Proceed" at bounding box center [815, 381] width 53 height 21
